Goal: Information Seeking & Learning: Check status

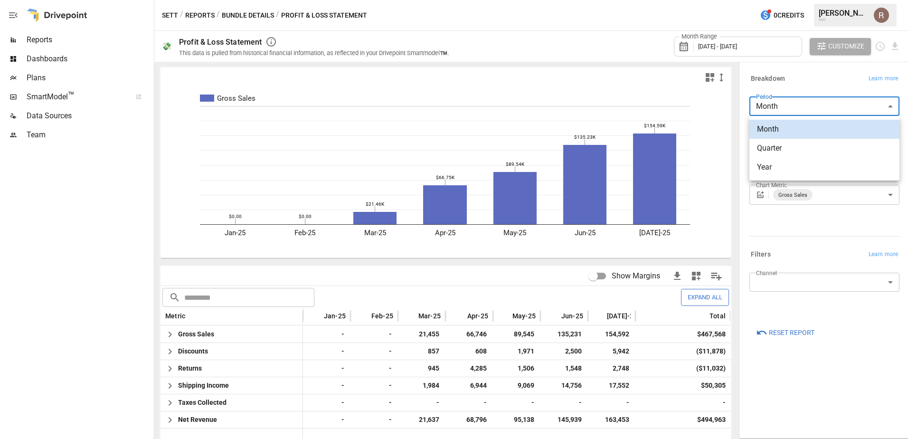
click at [834, 0] on body "Reports Dashboards Plans SmartModel ™ Data Sources Team Sett / Reports / Bundle…" at bounding box center [454, 0] width 908 height 0
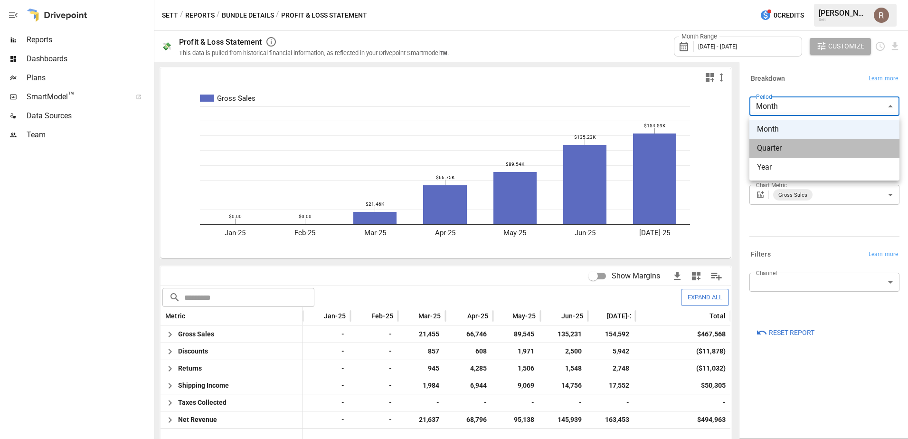
click at [810, 146] on span "Quarter" at bounding box center [824, 148] width 135 height 11
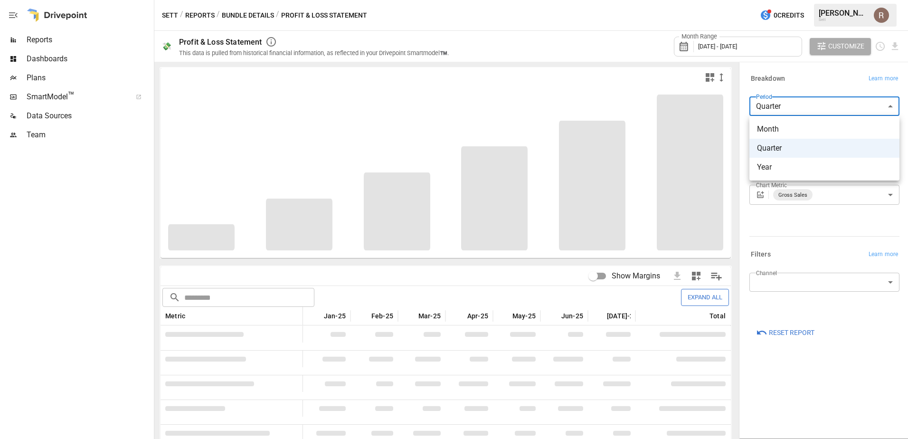
click at [807, 0] on body "Reports Dashboards Plans SmartModel ™ Data Sources Team Sett / Reports / Bundle…" at bounding box center [454, 0] width 908 height 0
click at [801, 132] on span "Month" at bounding box center [824, 129] width 135 height 11
type input "*****"
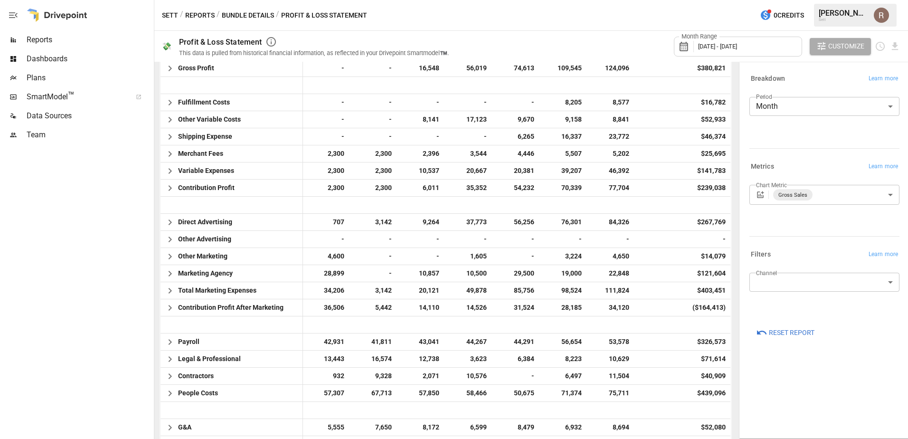
scroll to position [428, 0]
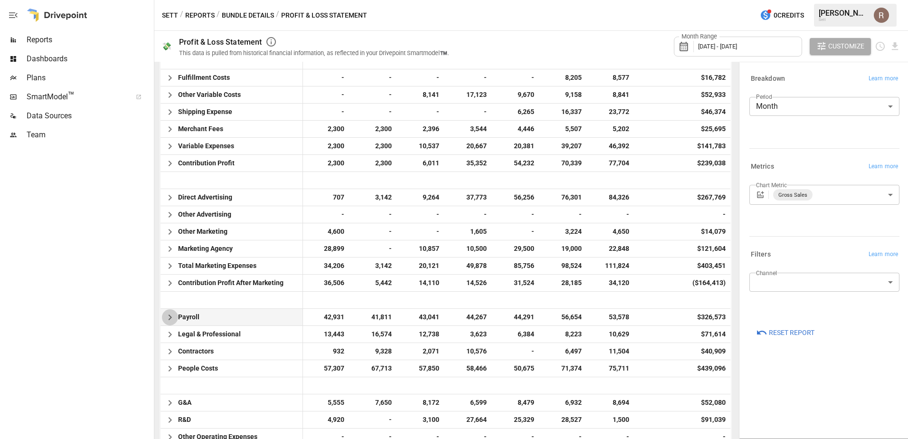
click at [167, 323] on icon "button" at bounding box center [169, 317] width 11 height 11
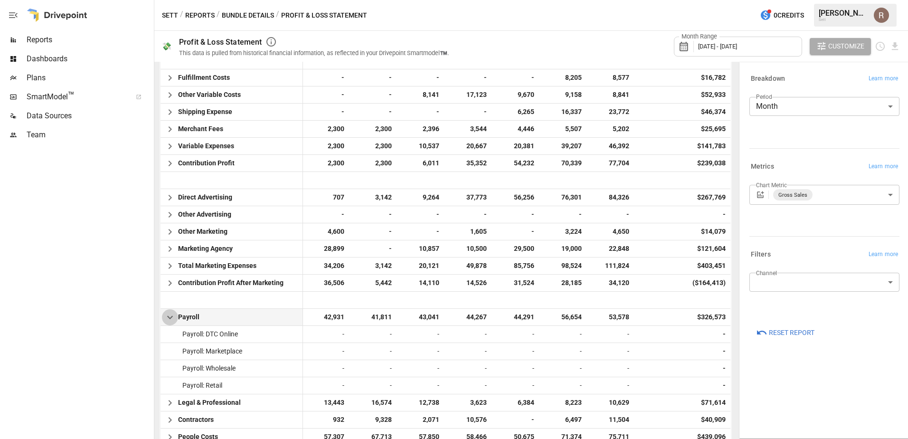
click at [167, 323] on icon "button" at bounding box center [169, 317] width 11 height 11
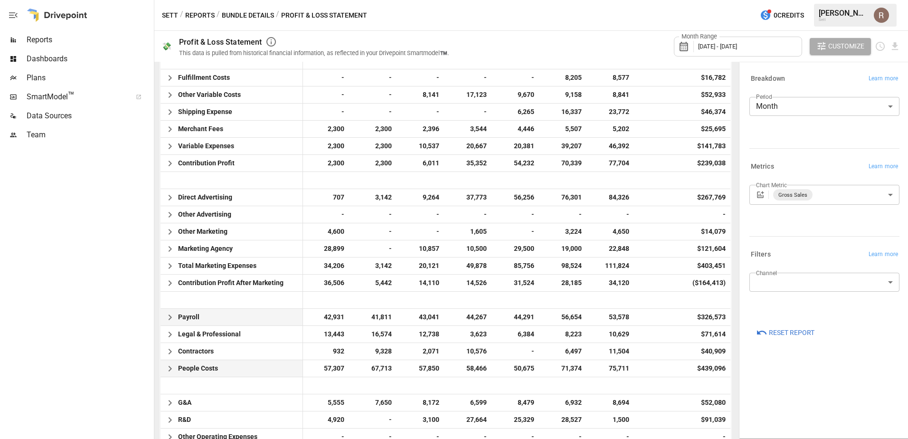
scroll to position [475, 0]
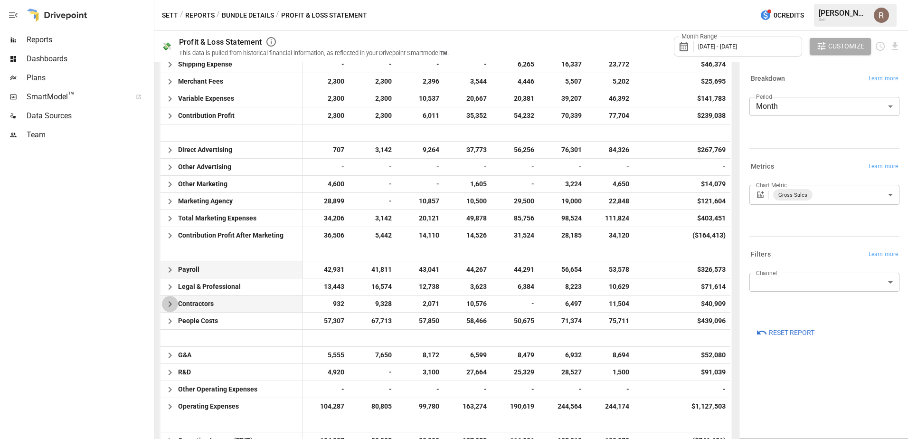
click at [170, 304] on icon "button" at bounding box center [169, 303] width 11 height 11
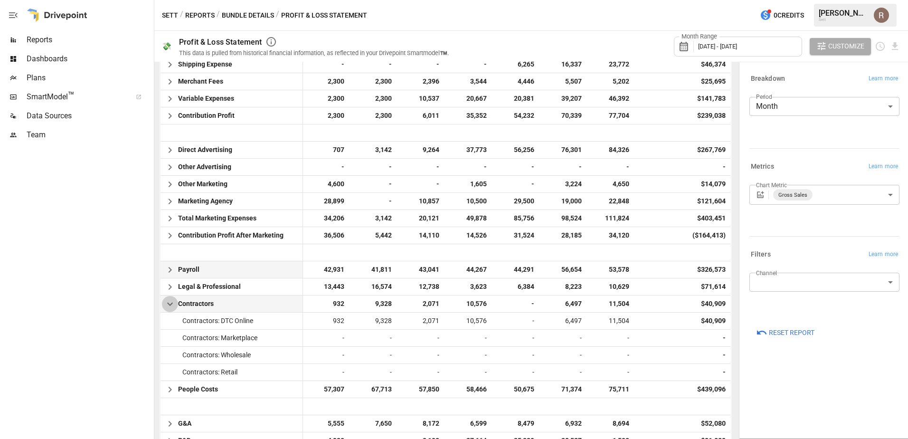
click at [169, 305] on icon "button" at bounding box center [169, 303] width 11 height 11
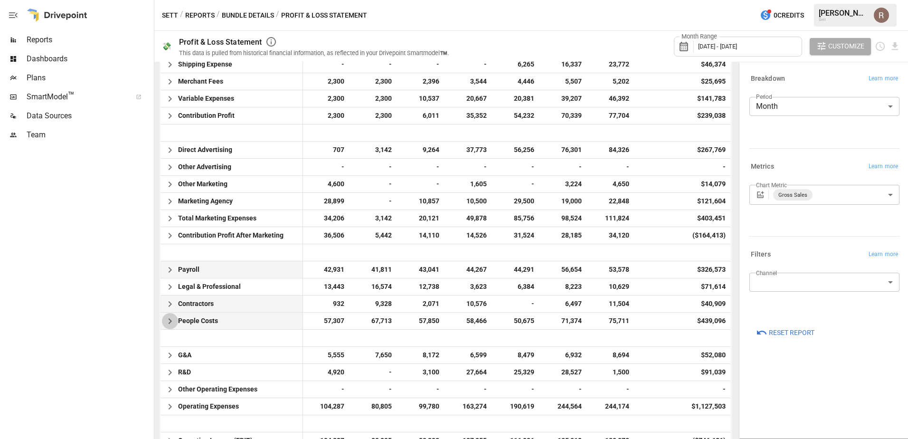
click at [171, 325] on icon "button" at bounding box center [169, 320] width 11 height 11
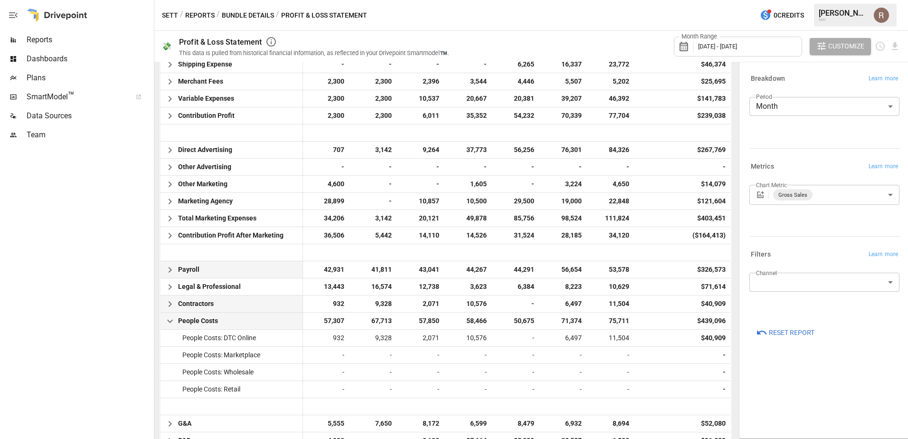
click at [171, 323] on icon "button" at bounding box center [169, 320] width 11 height 11
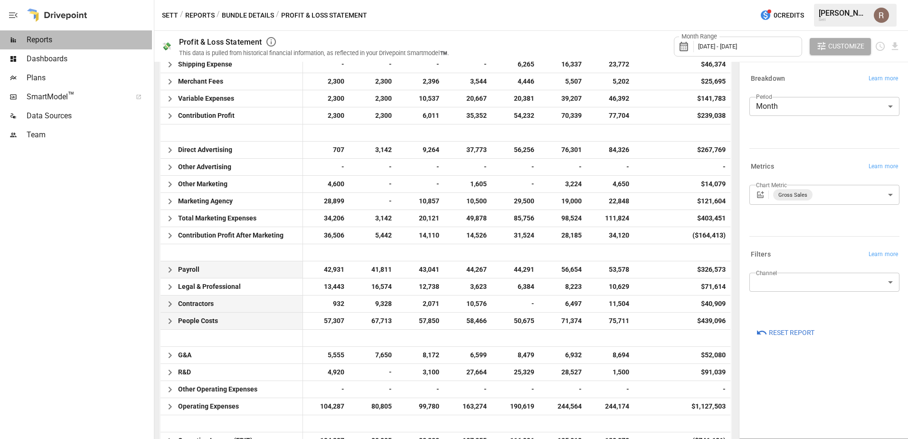
click at [83, 46] on div "Reports" at bounding box center [76, 39] width 152 height 19
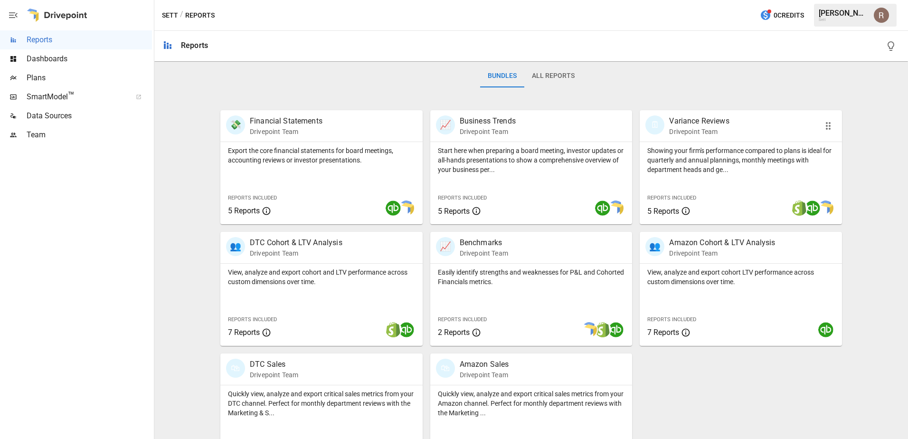
scroll to position [128, 0]
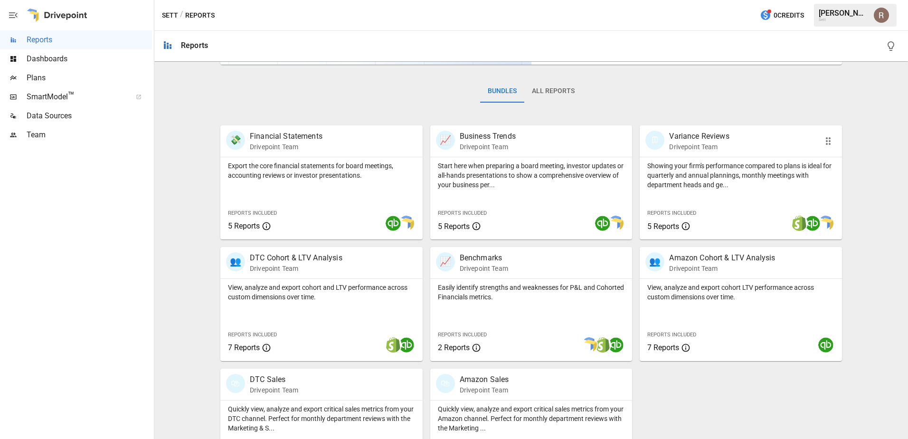
click at [712, 140] on p "Variance Reviews" at bounding box center [699, 136] width 60 height 11
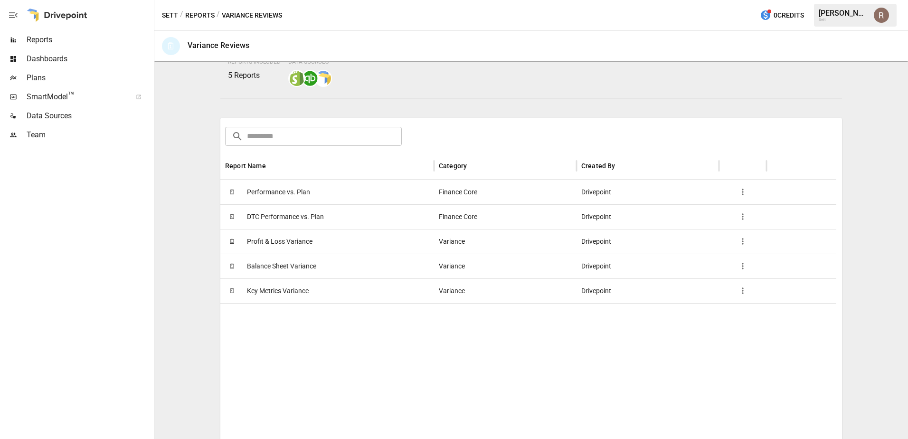
scroll to position [95, 0]
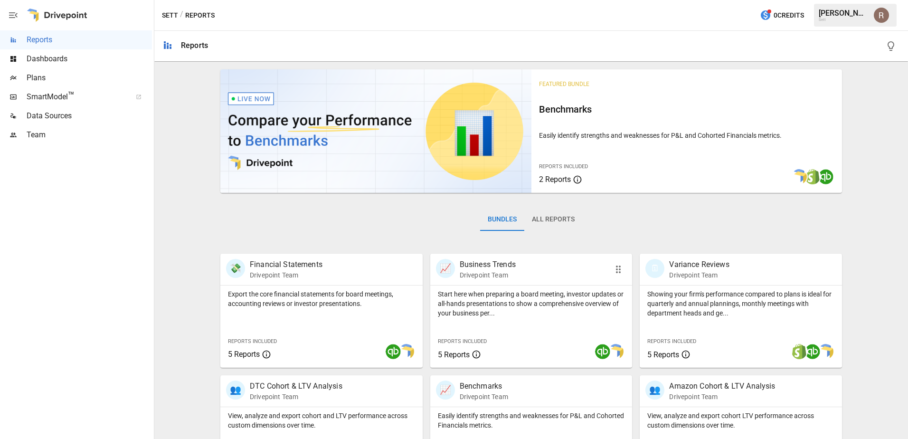
click at [536, 275] on div "📈 Business Trends Drivepoint Team" at bounding box center [515, 269] width 159 height 21
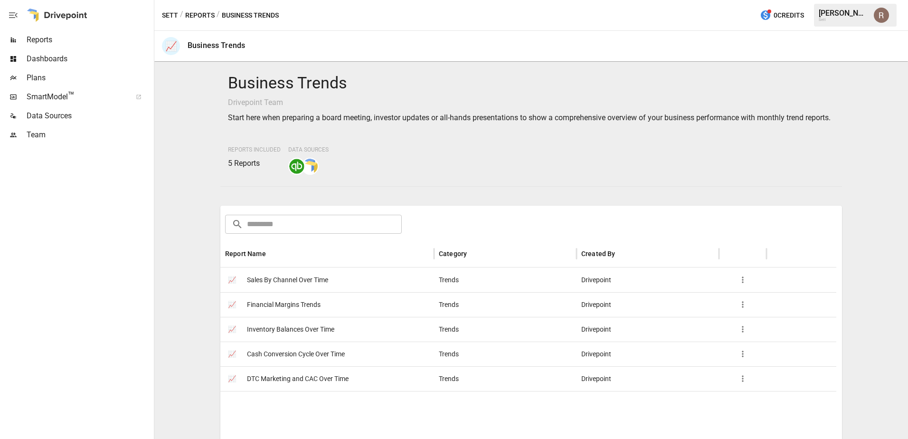
scroll to position [95, 0]
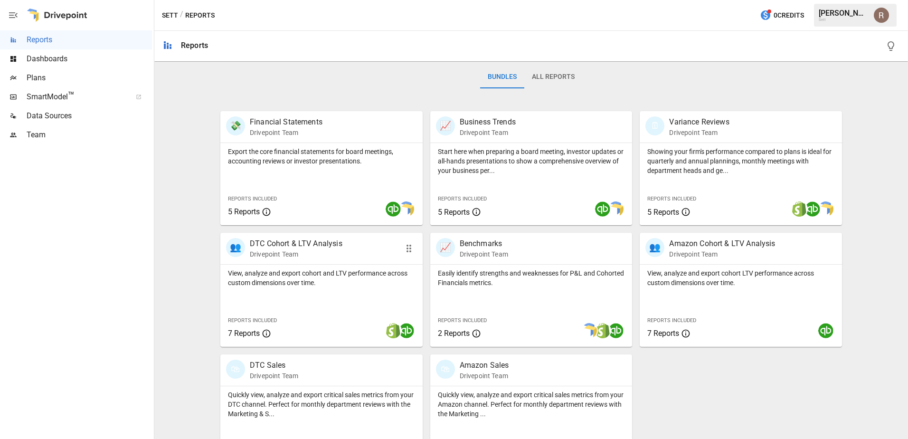
scroll to position [176, 0]
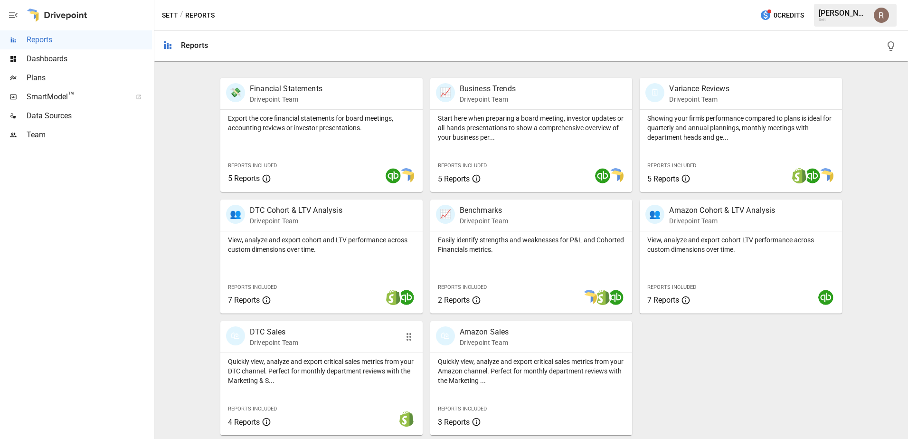
click at [282, 335] on p "DTC Sales" at bounding box center [274, 331] width 48 height 11
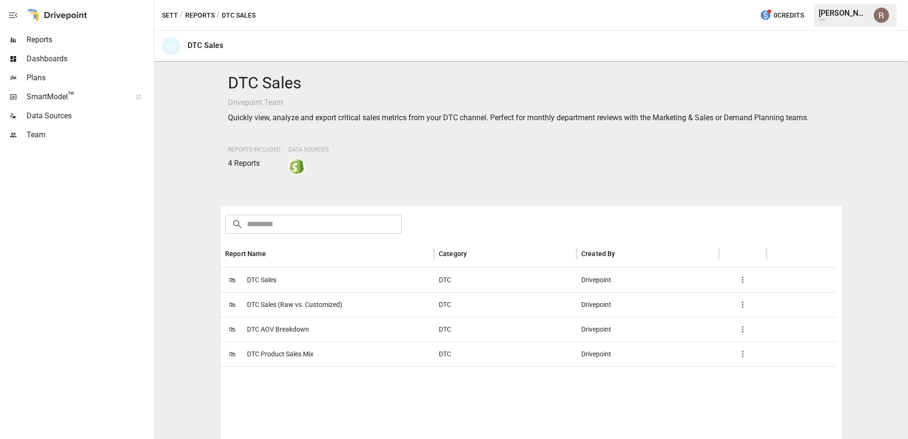
click at [295, 323] on span "DTC AOV Breakdown" at bounding box center [278, 329] width 62 height 24
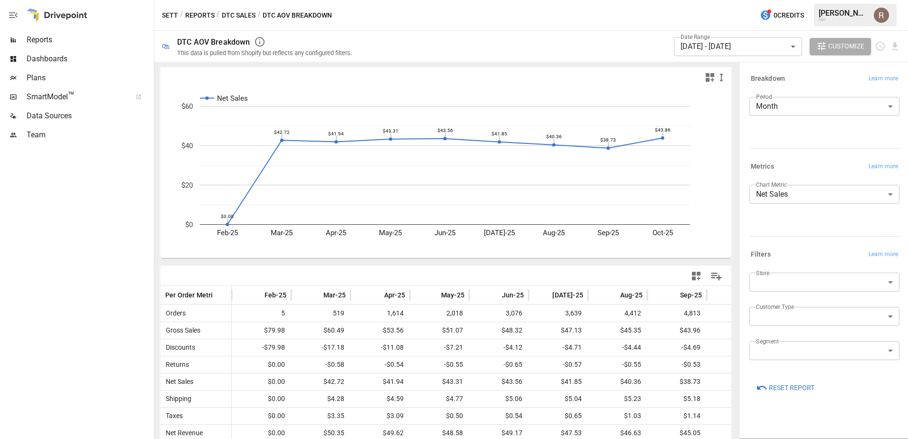
click at [810, 0] on body "Reports Dashboards Plans SmartModel ™ Data Sources Team Sett / Reports / DTC Sa…" at bounding box center [454, 0] width 908 height 0
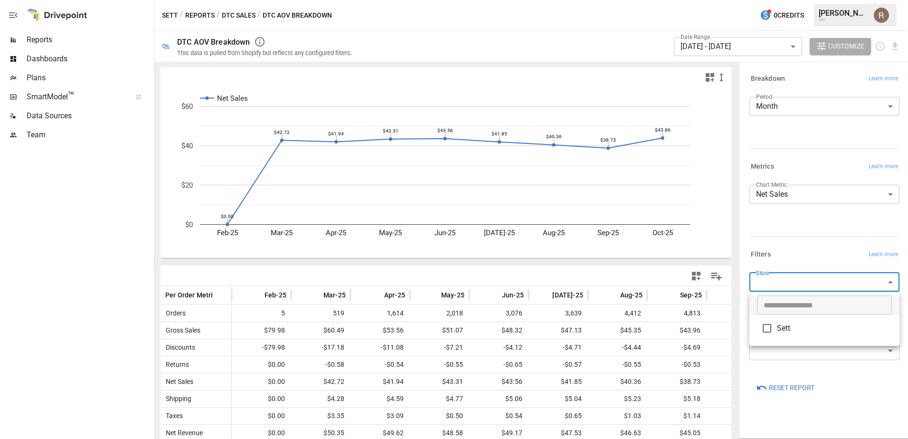
click at [808, 241] on div at bounding box center [454, 219] width 908 height 439
click at [810, 0] on body "Reports Dashboards Plans SmartModel ™ Data Sources Team Sett / Reports / DTC Sa…" at bounding box center [454, 0] width 908 height 0
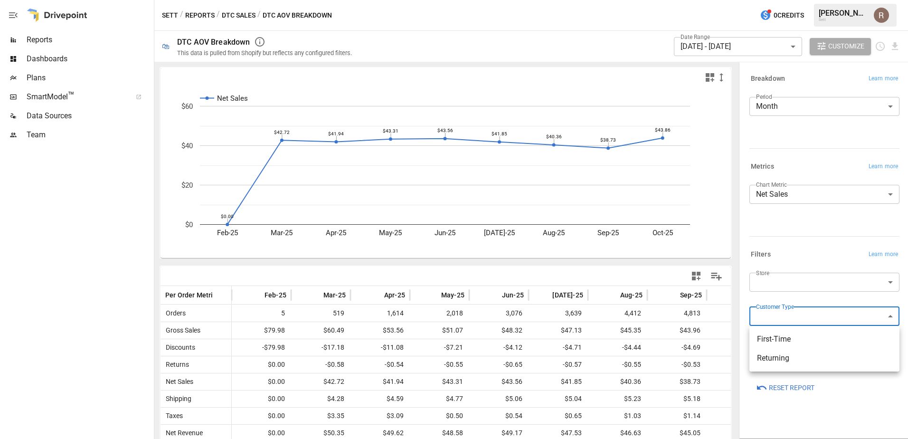
click at [786, 345] on li "First-Time" at bounding box center [825, 339] width 150 height 19
type input "**********"
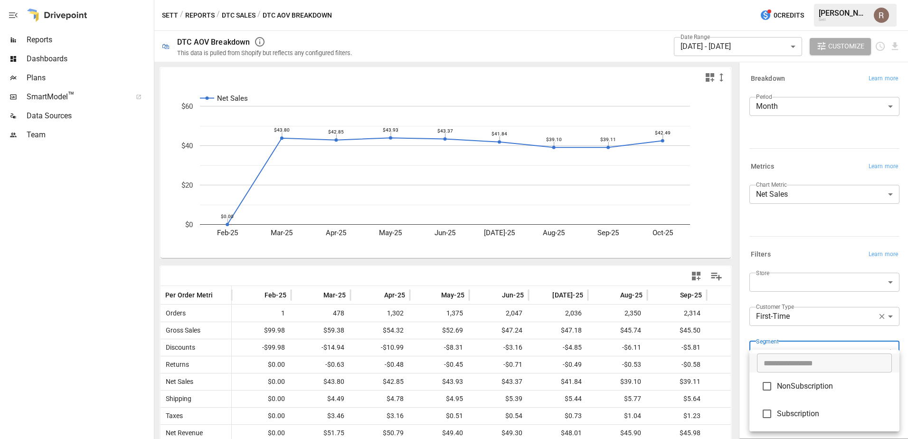
click at [798, 0] on body "Reports Dashboards Plans SmartModel ™ Data Sources Team Sett / Reports / DTC Sa…" at bounding box center [454, 0] width 908 height 0
click at [798, 335] on div at bounding box center [454, 219] width 908 height 439
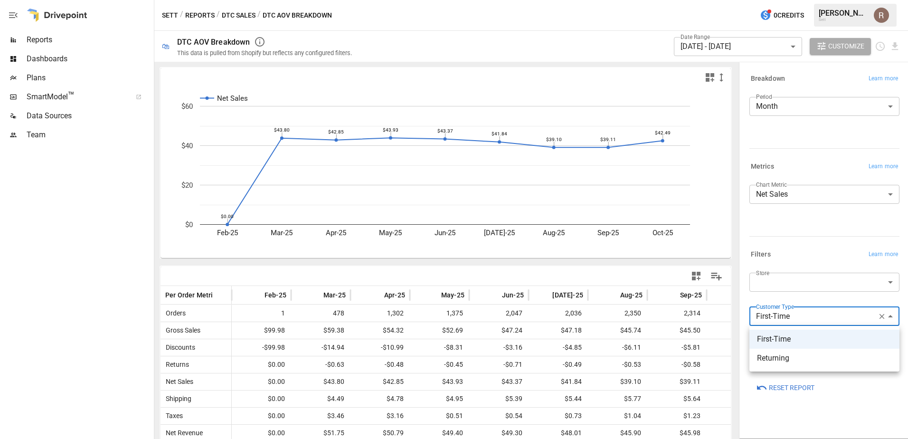
click at [797, 0] on body "Reports Dashboards Plans SmartModel ™ Data Sources Team Sett / Reports / DTC Sa…" at bounding box center [454, 0] width 908 height 0
click at [790, 289] on div at bounding box center [454, 219] width 908 height 439
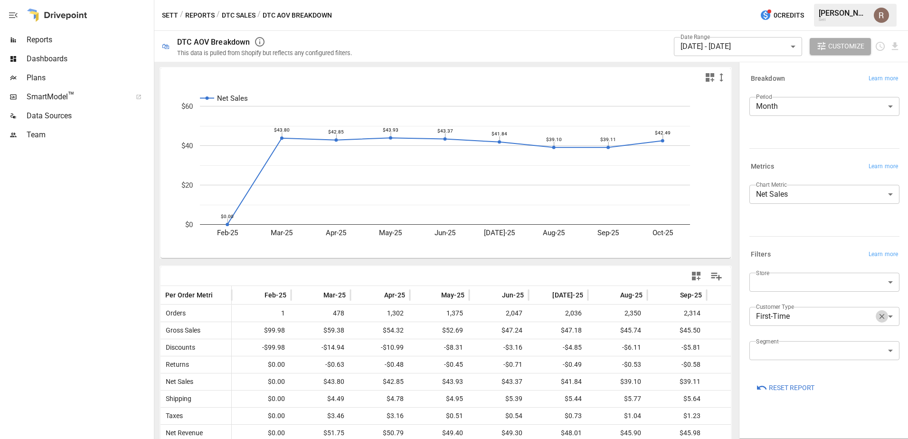
click at [880, 317] on icon "button" at bounding box center [882, 316] width 9 height 9
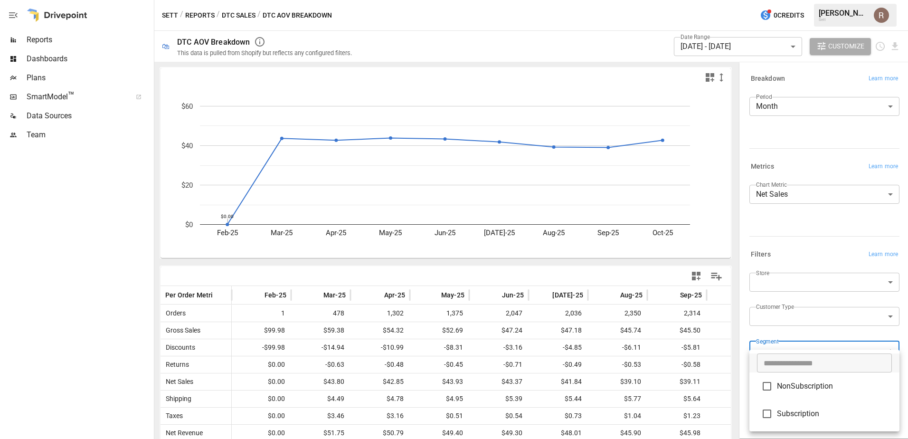
click at [809, 0] on body "Reports Dashboards Plans SmartModel ™ Data Sources Team Sett / Reports / DTC Sa…" at bounding box center [454, 0] width 908 height 0
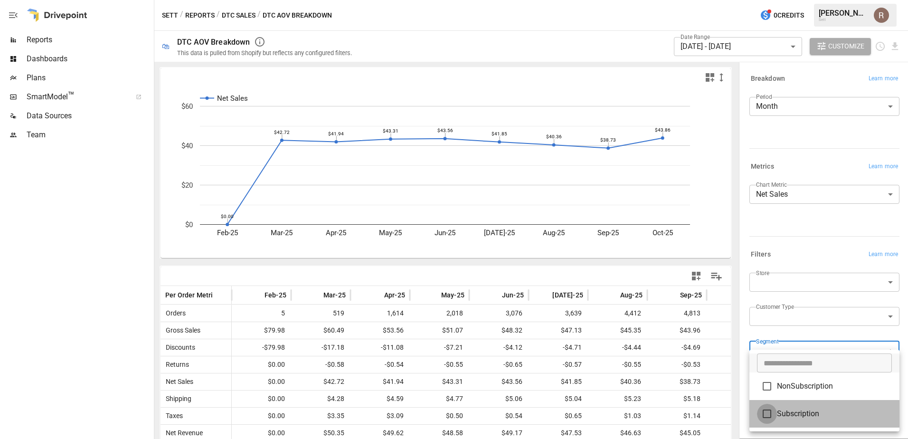
type input "**********"
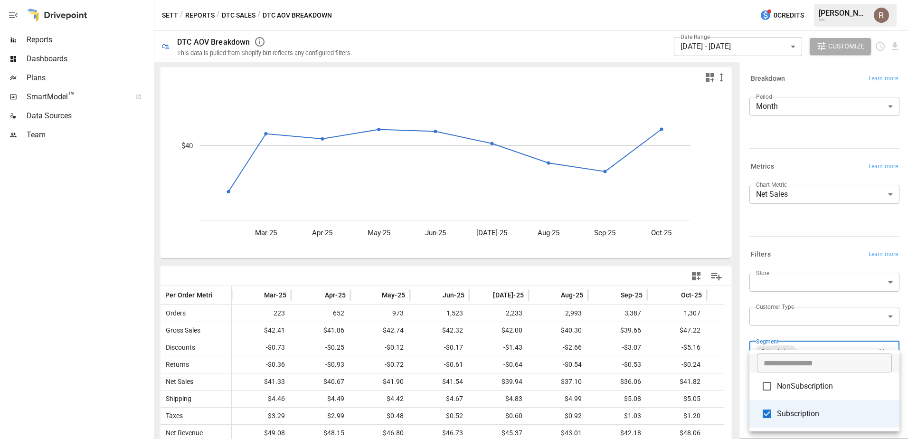
click at [775, 329] on div at bounding box center [454, 219] width 908 height 439
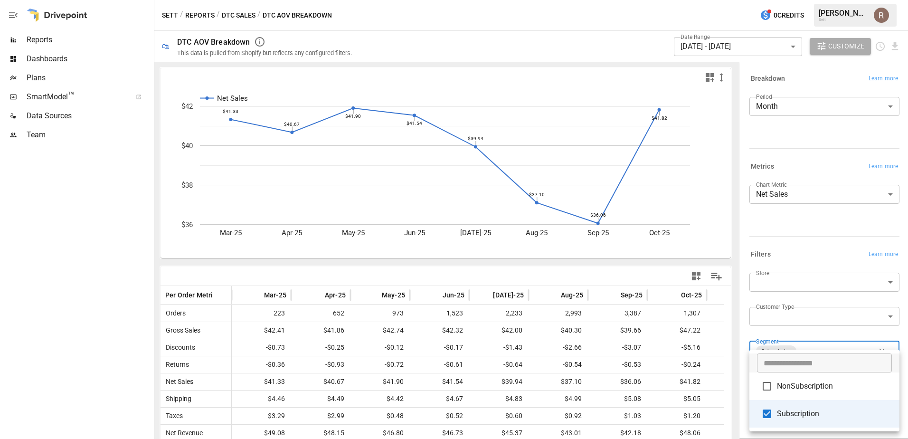
click at [818, 0] on body "Reports Dashboards Plans SmartModel ™ Data Sources Team Sett / Reports / DTC Sa…" at bounding box center [454, 0] width 908 height 0
type input "**********"
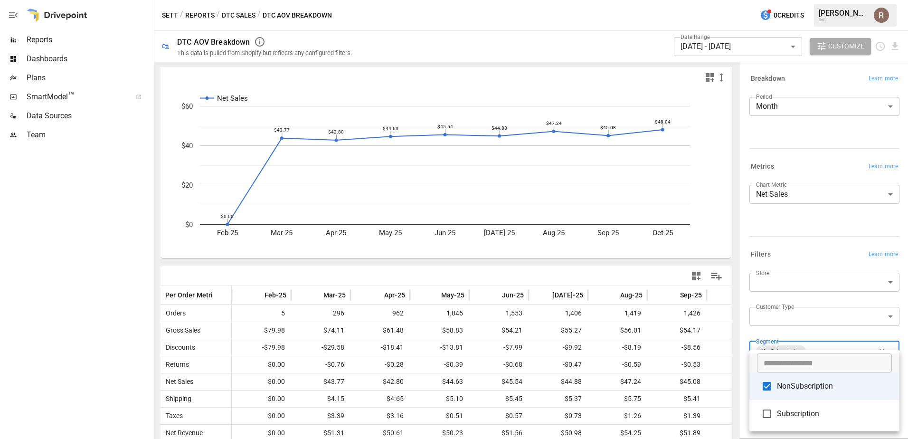
click at [806, 193] on div at bounding box center [454, 219] width 908 height 439
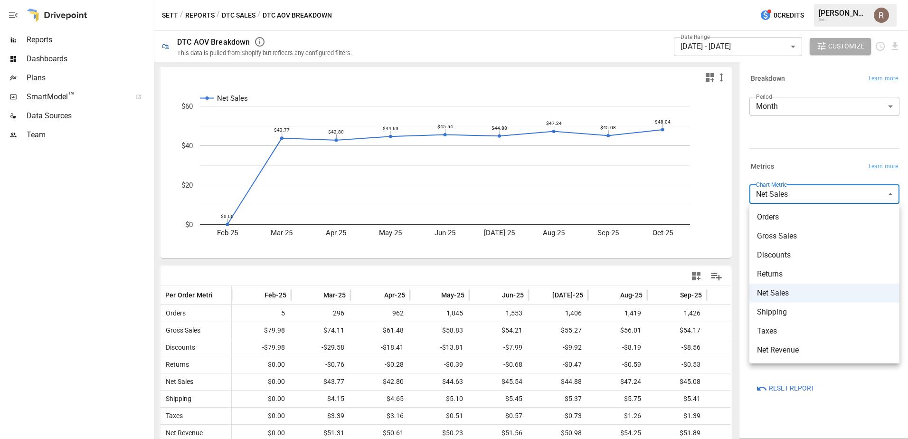
click at [806, 0] on body "Reports Dashboards Plans SmartModel ™ Data Sources Team Sett / Reports / DTC Sa…" at bounding box center [454, 0] width 908 height 0
click at [799, 175] on div at bounding box center [454, 219] width 908 height 439
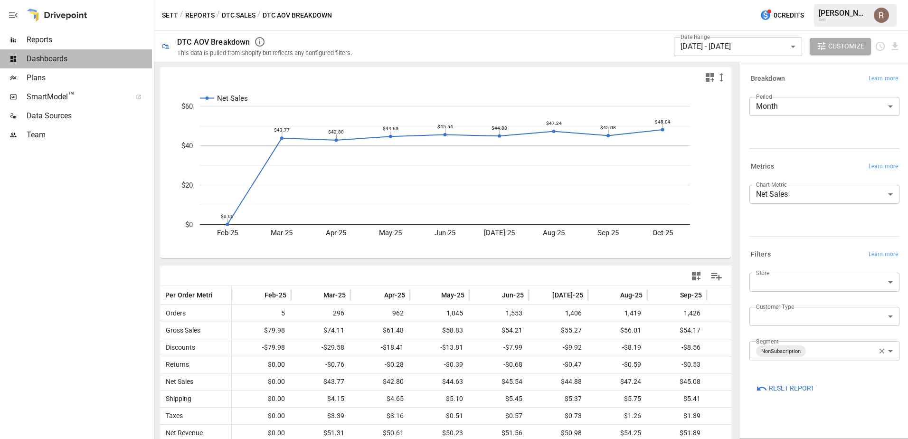
click at [47, 55] on span "Dashboards" at bounding box center [89, 58] width 125 height 11
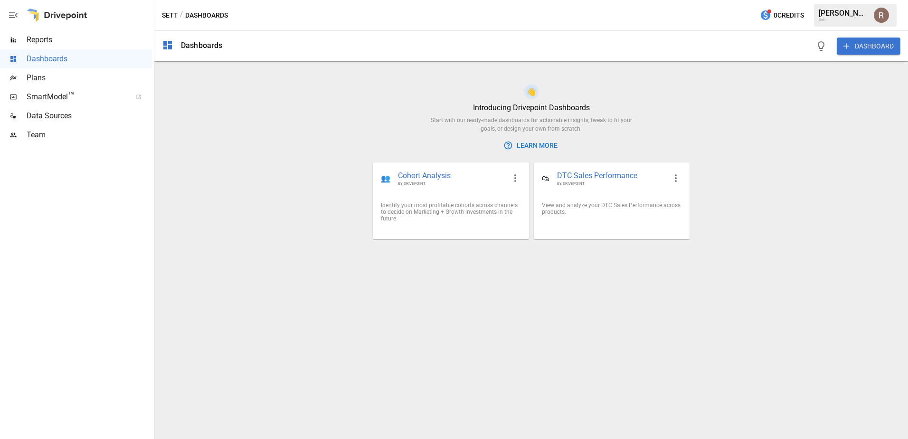
click at [70, 81] on span "Plans" at bounding box center [89, 77] width 125 height 11
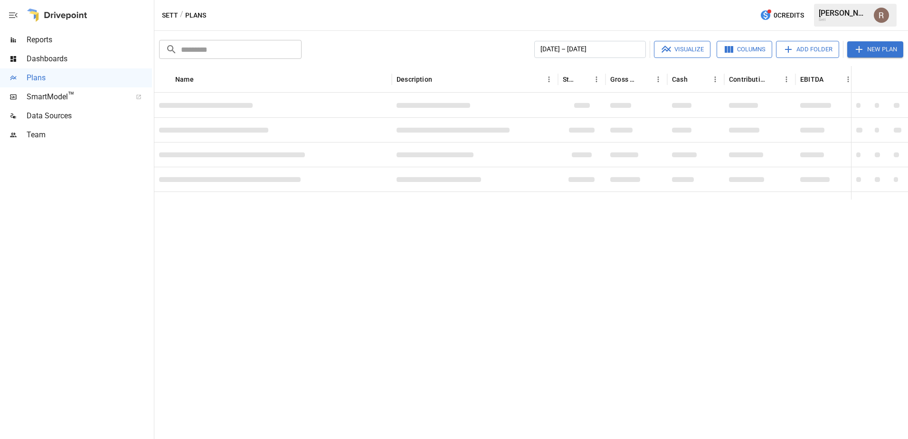
click at [67, 48] on div "Reports" at bounding box center [76, 39] width 152 height 19
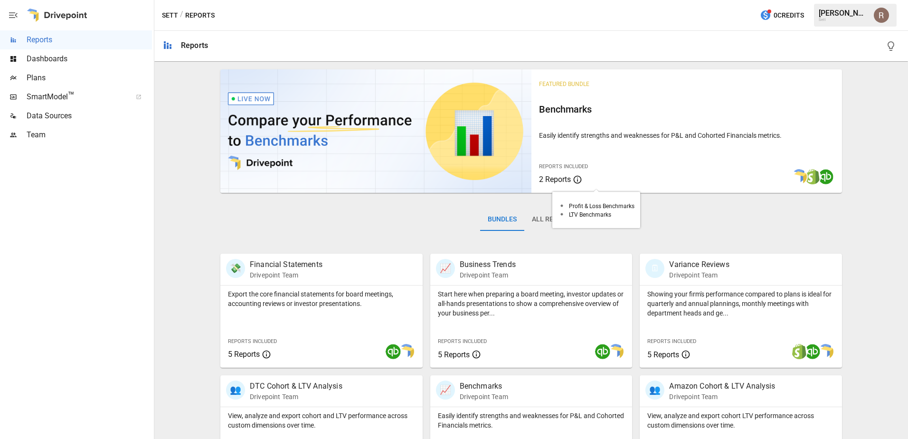
click at [561, 176] on span "2 Reports" at bounding box center [555, 179] width 32 height 9
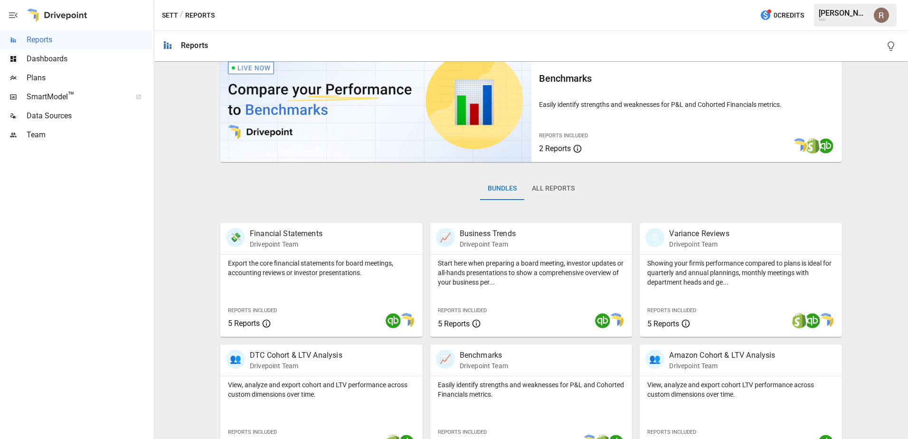
scroll to position [48, 0]
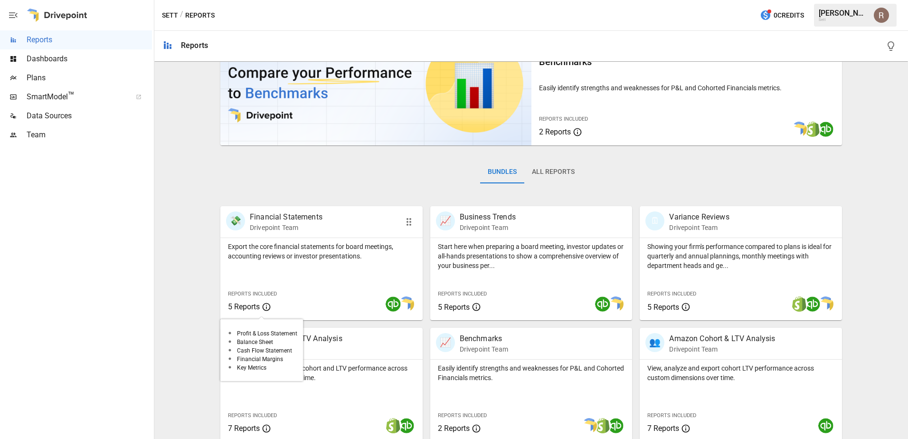
click at [251, 305] on span "5 Reports" at bounding box center [244, 306] width 32 height 9
click at [409, 222] on icon "button" at bounding box center [409, 222] width 5 height 8
click at [588, 191] on div "Bundles All Reports" at bounding box center [531, 179] width 622 height 53
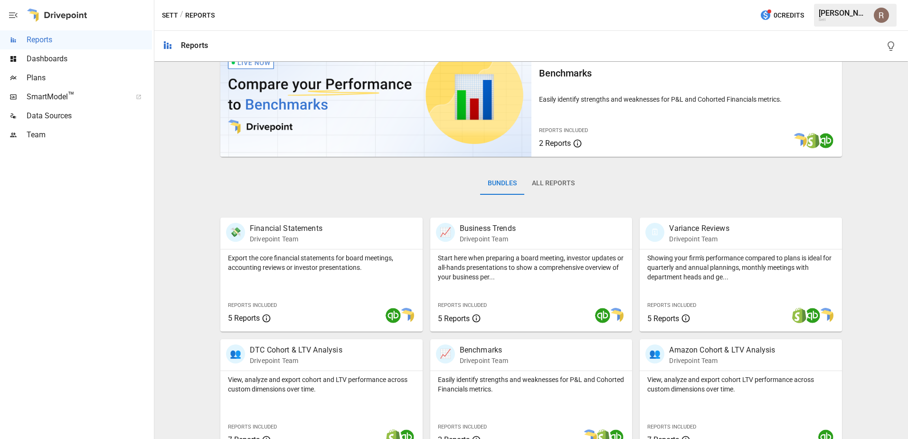
scroll to position [95, 0]
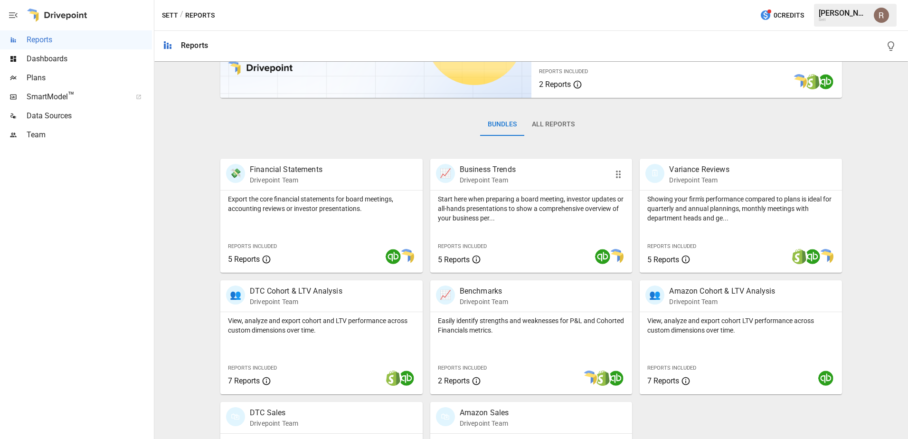
click at [479, 170] on p "Business Trends" at bounding box center [488, 169] width 56 height 11
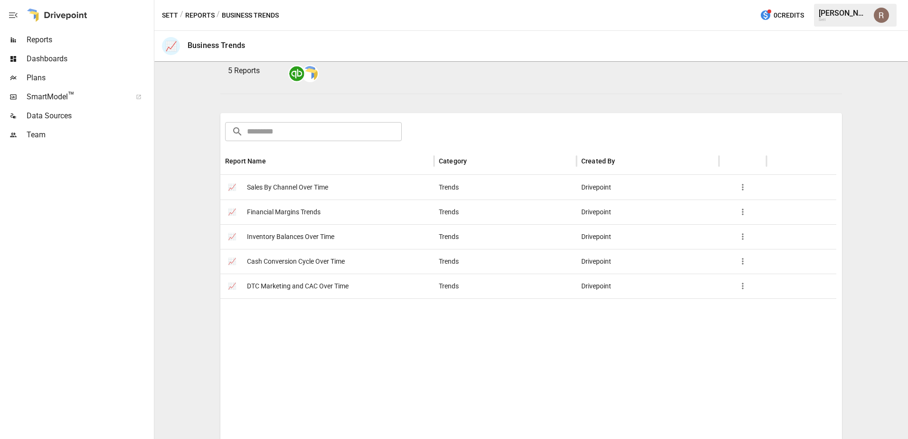
scroll to position [95, 0]
click at [323, 197] on span "Sales By Channel Over Time" at bounding box center [287, 185] width 81 height 24
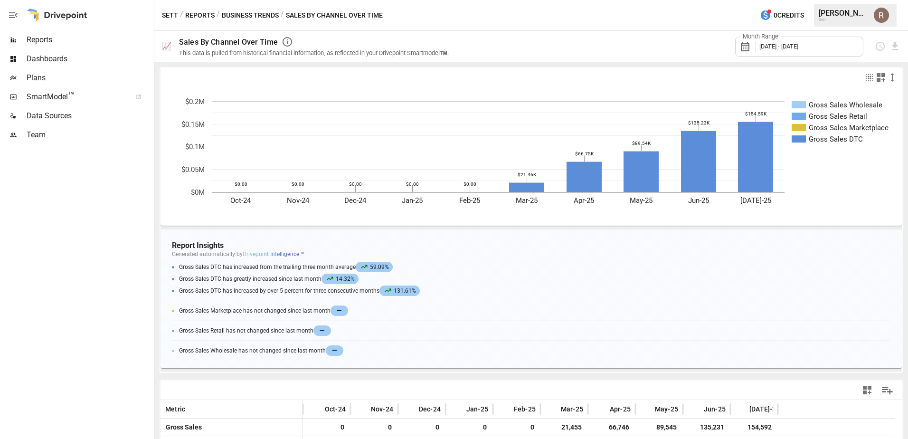
click at [799, 43] on span "[DATE] - [DATE]" at bounding box center [779, 46] width 39 height 7
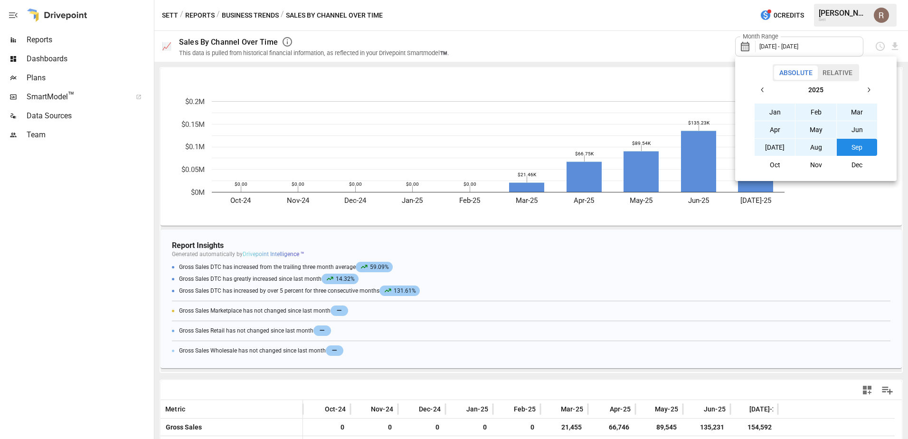
click at [771, 171] on button "Oct" at bounding box center [775, 164] width 41 height 17
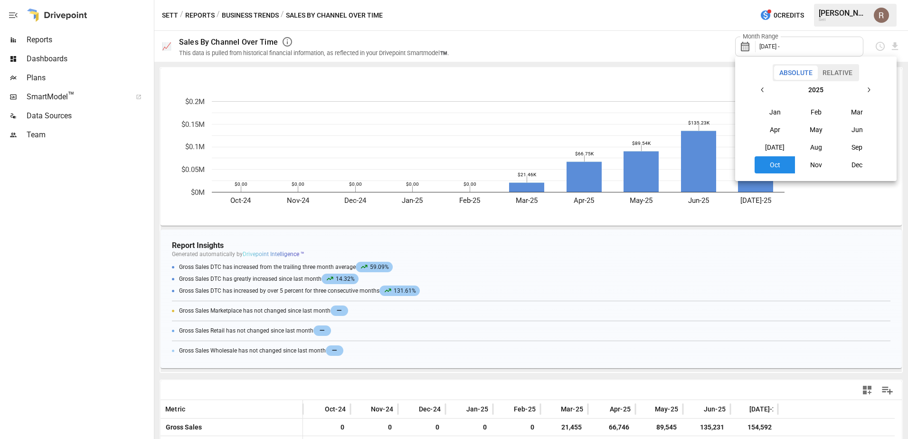
click at [829, 74] on button "Relative" at bounding box center [838, 73] width 40 height 14
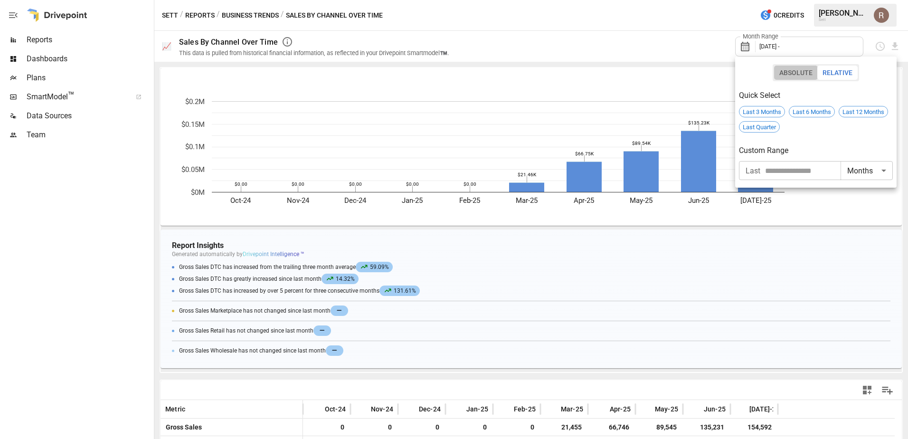
click at [792, 71] on button "Absolute" at bounding box center [796, 73] width 44 height 14
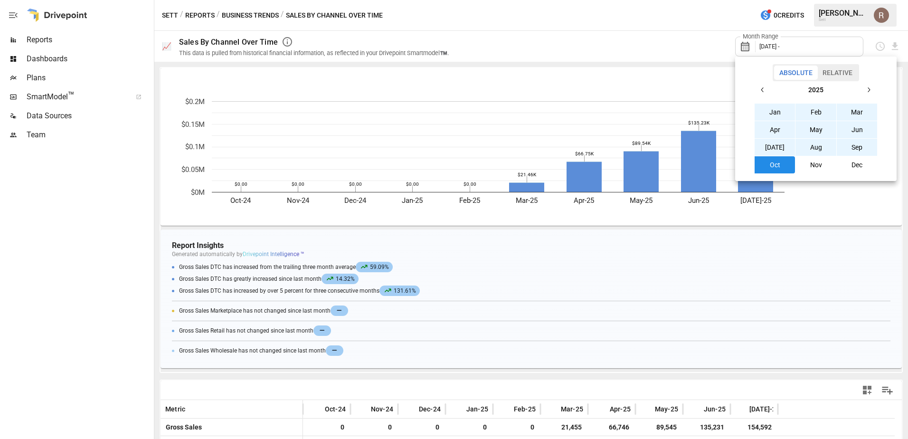
click at [777, 105] on button "Jan" at bounding box center [775, 112] width 41 height 17
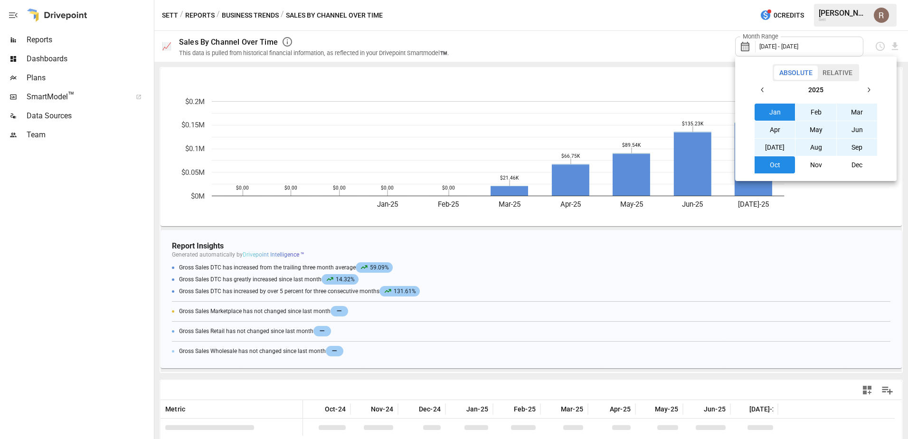
click at [682, 95] on div at bounding box center [454, 219] width 908 height 439
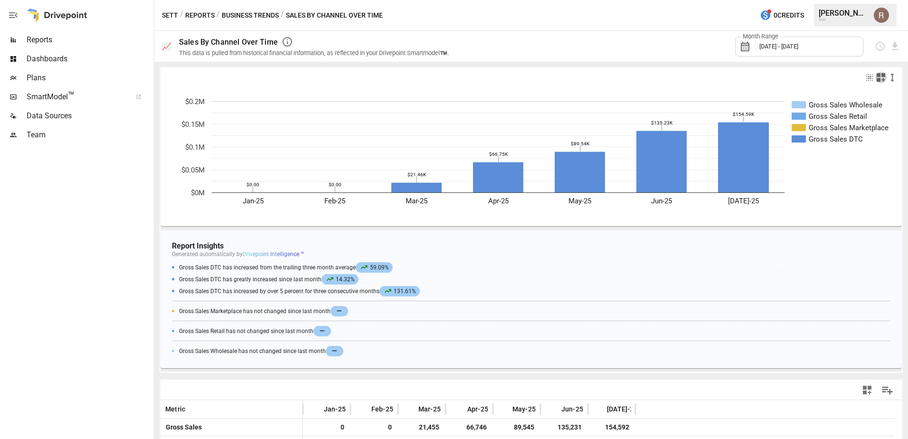
click at [877, 78] on icon "button" at bounding box center [881, 77] width 9 height 9
click at [811, 82] on div at bounding box center [454, 219] width 908 height 439
click at [864, 76] on icon "button" at bounding box center [869, 77] width 11 height 11
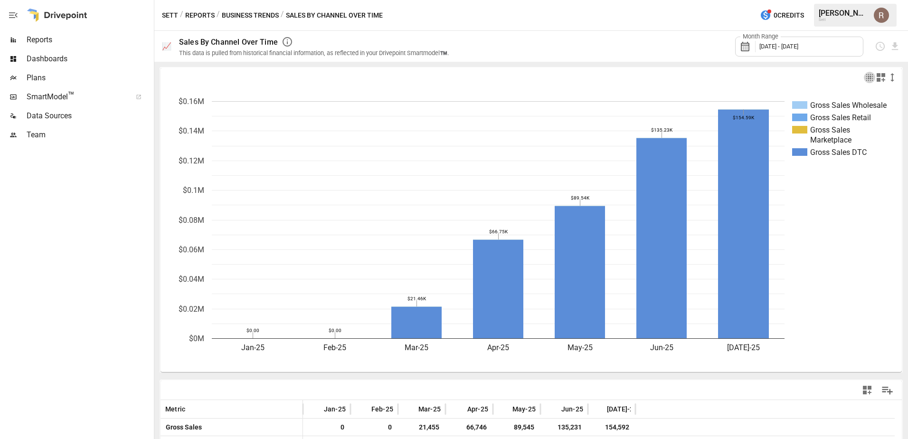
click at [864, 78] on icon "button" at bounding box center [869, 77] width 11 height 11
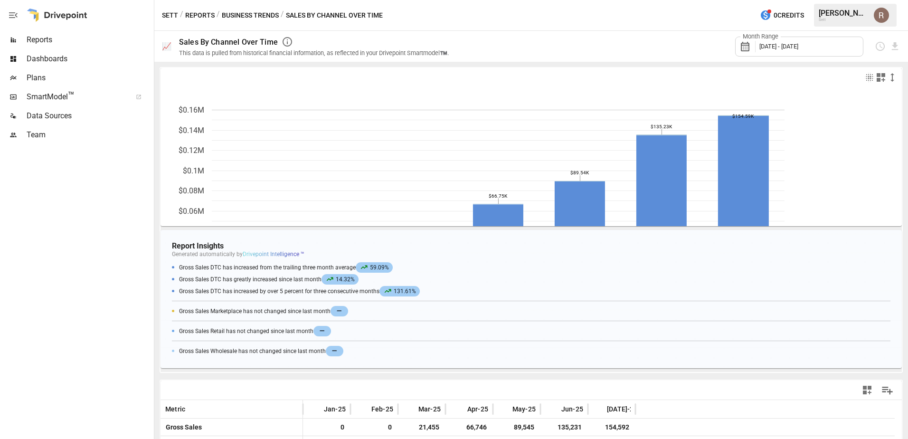
click at [864, 78] on icon "button" at bounding box center [869, 77] width 11 height 11
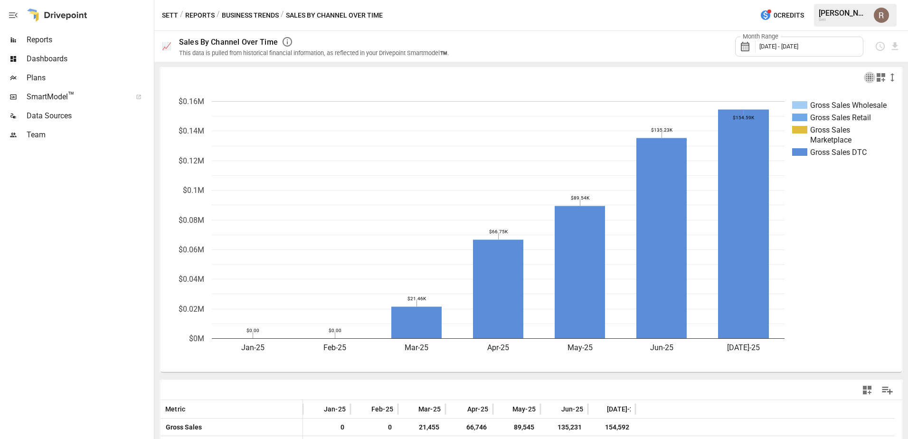
click at [866, 79] on icon "button" at bounding box center [870, 77] width 9 height 9
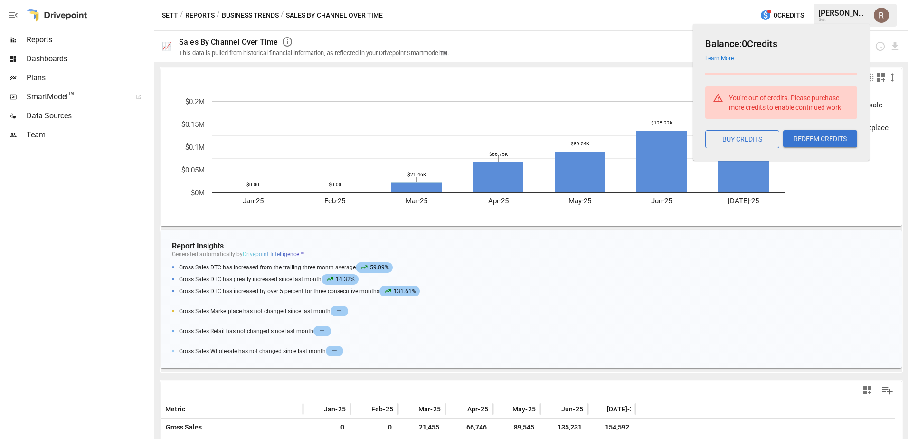
click at [704, 82] on div "Balance: 0 Credits Learn More You're out of credits. Please purchase more credi…" at bounding box center [780, 90] width 156 height 116
click at [663, 76] on div at bounding box center [715, 77] width 367 height 11
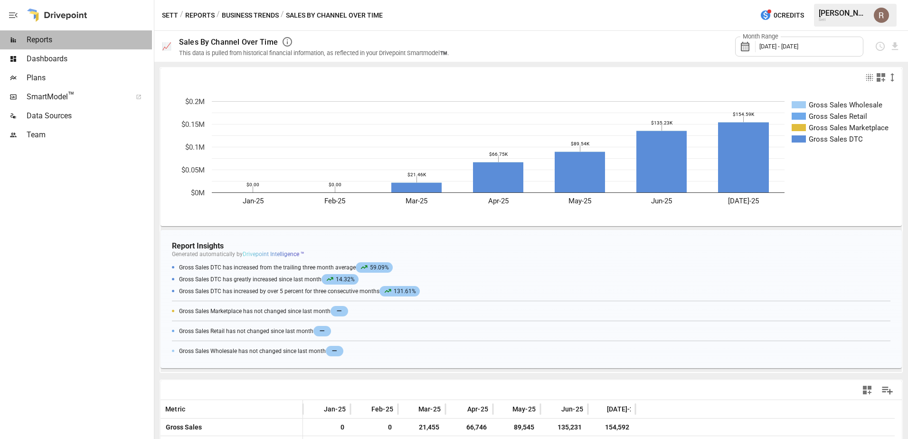
click at [67, 44] on span "Reports" at bounding box center [89, 39] width 125 height 11
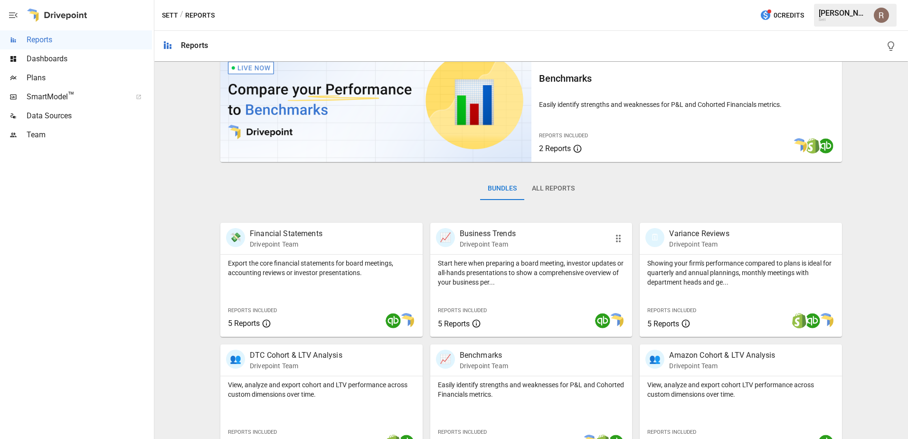
scroll to position [48, 0]
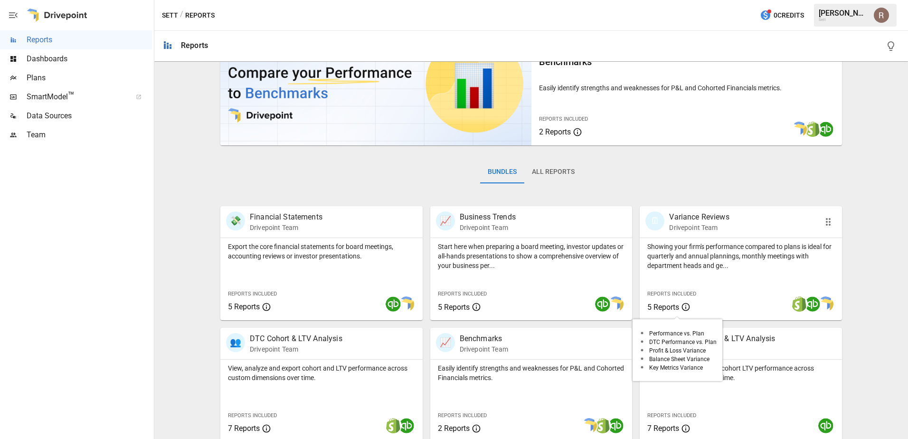
click at [654, 307] on span "5 Reports" at bounding box center [663, 307] width 32 height 9
click at [684, 271] on div "Showing your firm's performance compared to plans is ideal for quarterly and an…" at bounding box center [741, 279] width 202 height 82
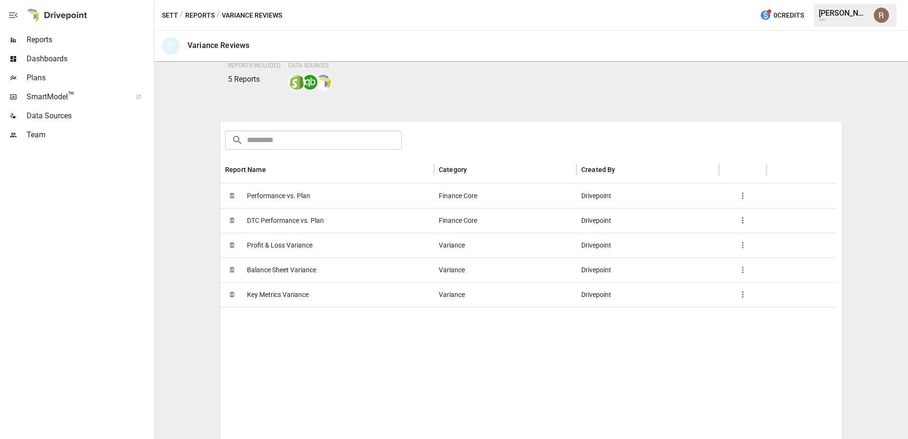
scroll to position [95, 0]
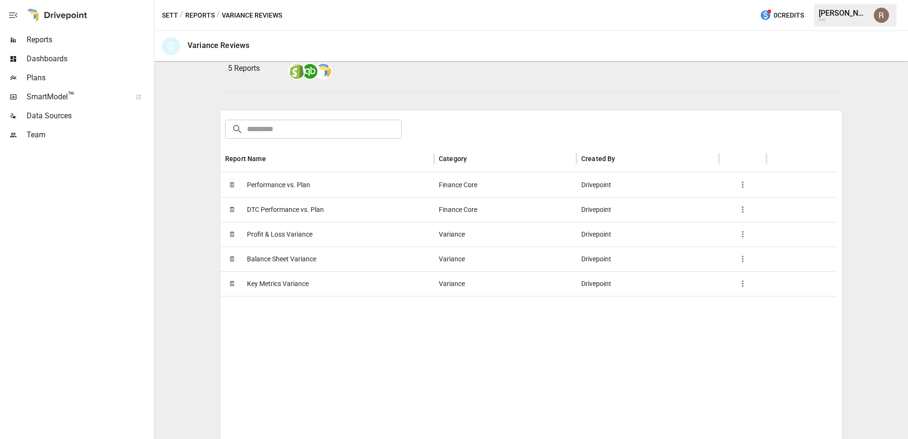
click at [273, 195] on span "Performance vs. Plan" at bounding box center [278, 185] width 63 height 24
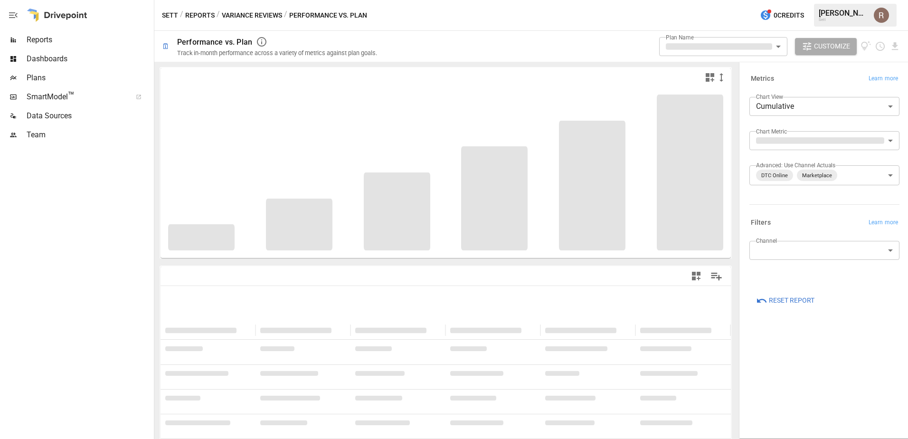
scroll to position [29, 0]
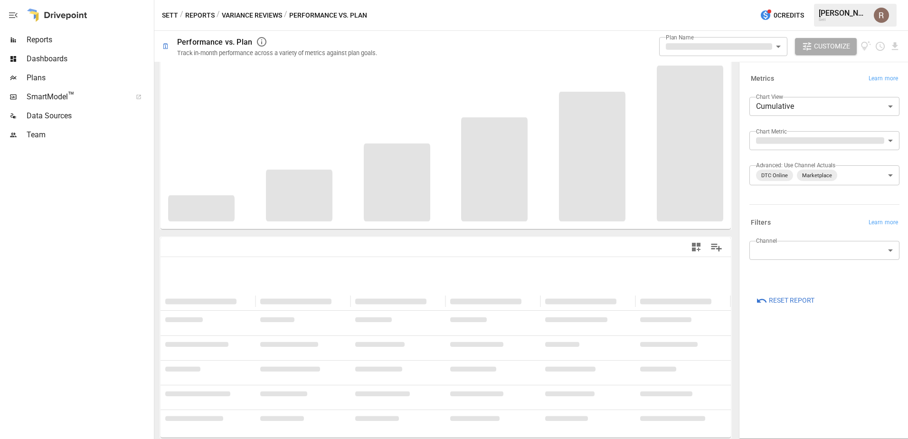
type input "**********"
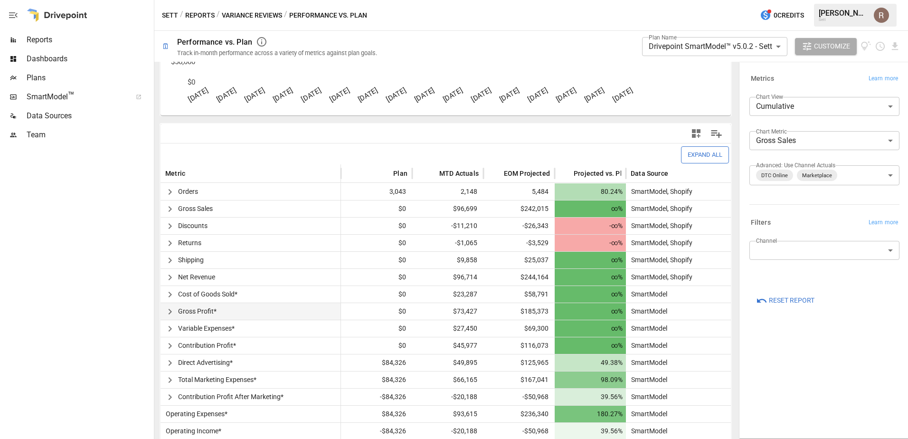
scroll to position [173, 0]
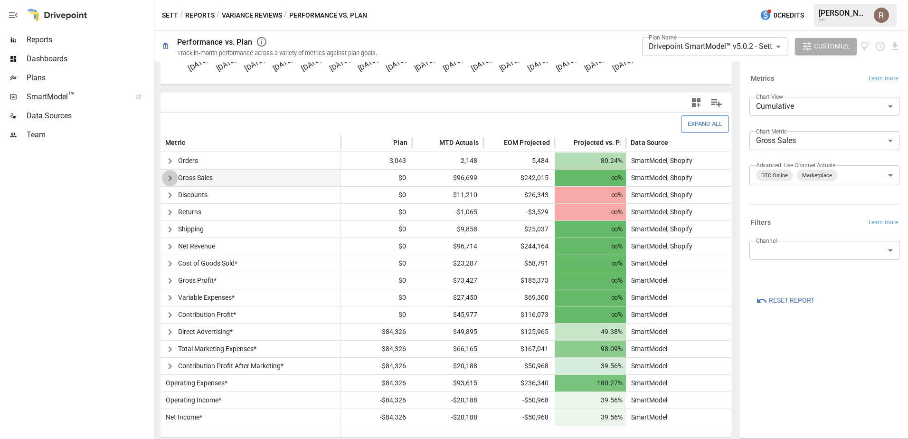
click at [175, 177] on icon "button" at bounding box center [169, 177] width 11 height 11
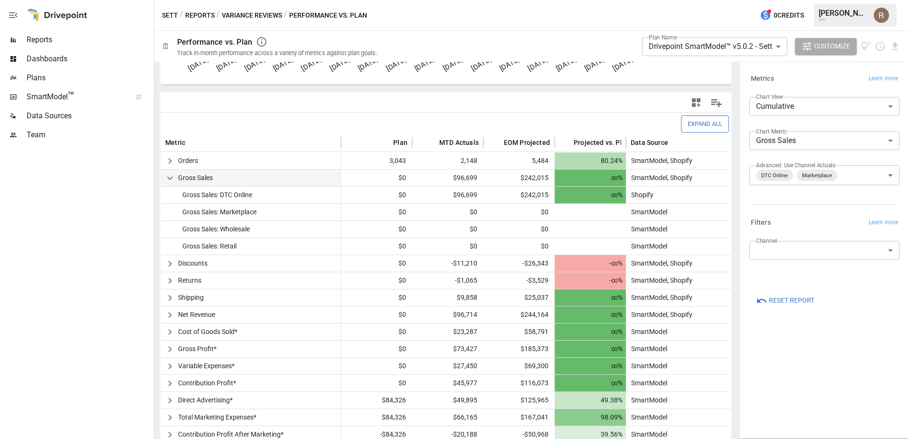
click at [171, 176] on icon "button" at bounding box center [169, 177] width 11 height 11
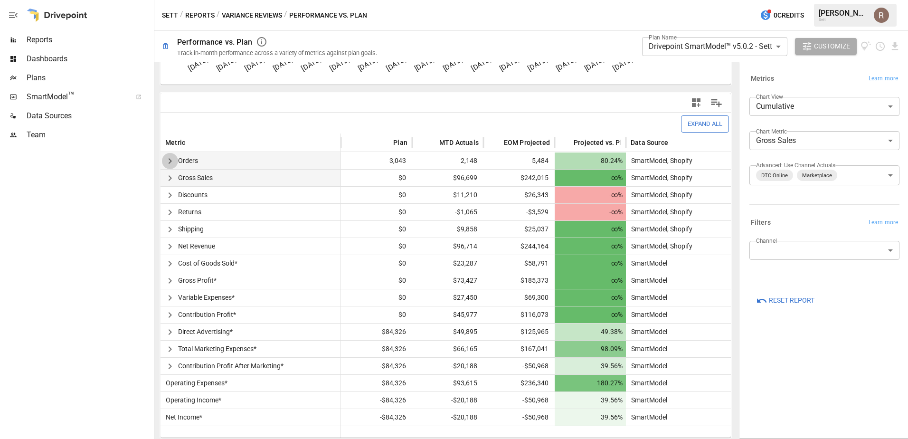
click at [170, 166] on icon "button" at bounding box center [169, 160] width 11 height 11
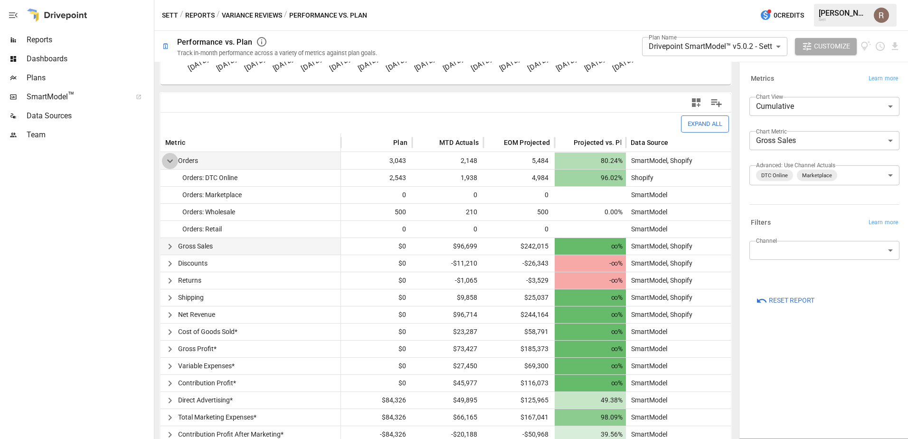
click at [170, 165] on icon "button" at bounding box center [169, 160] width 11 height 11
